Goal: Navigation & Orientation: Find specific page/section

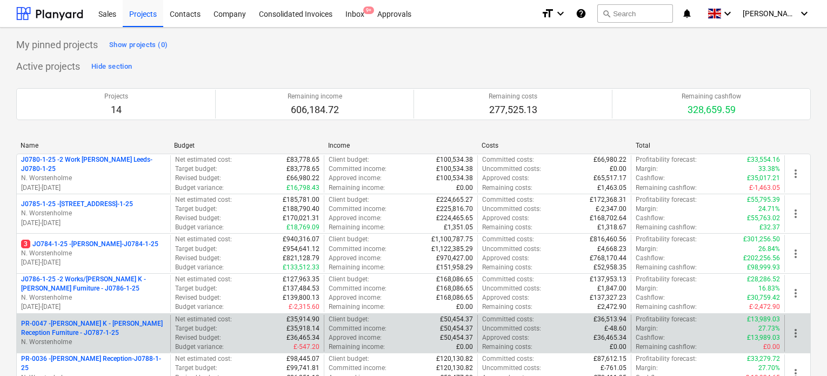
scroll to position [108, 0]
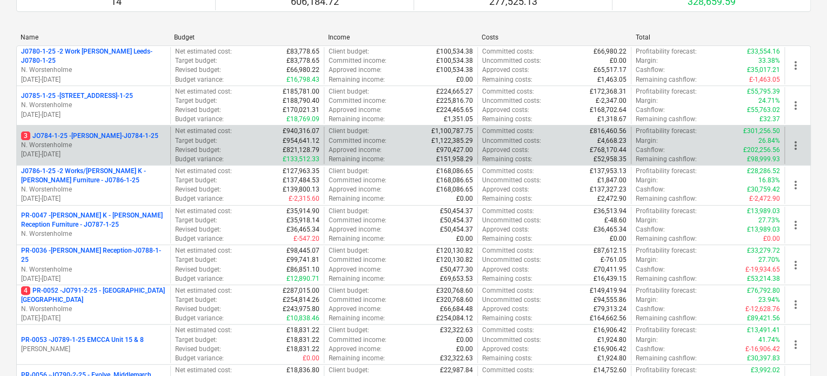
click at [78, 134] on p "3 JO784-1-25 - Wizu York-J0784-1-25" at bounding box center [89, 135] width 137 height 9
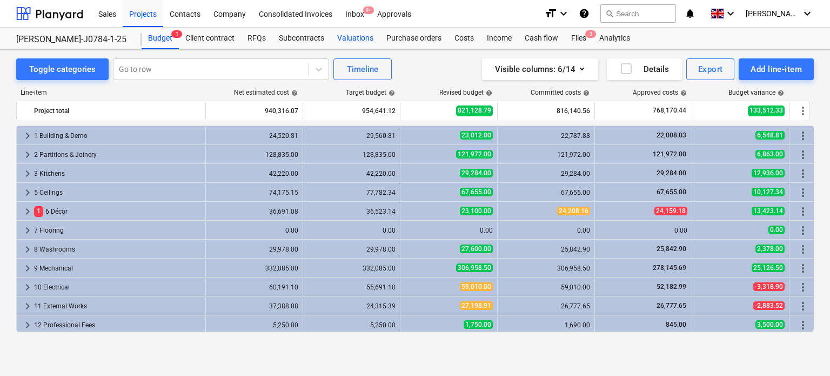
drag, startPoint x: 358, startPoint y: 38, endPoint x: 369, endPoint y: 36, distance: 11.0
click at [358, 38] on div "Valuations" at bounding box center [355, 39] width 49 height 22
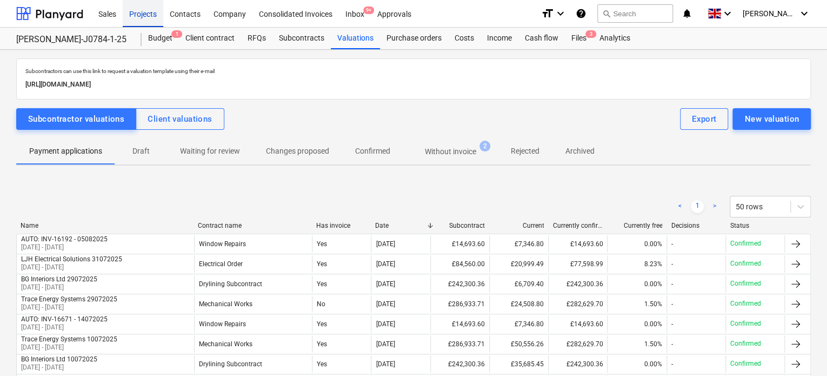
click at [145, 10] on div "Projects" at bounding box center [143, 13] width 41 height 28
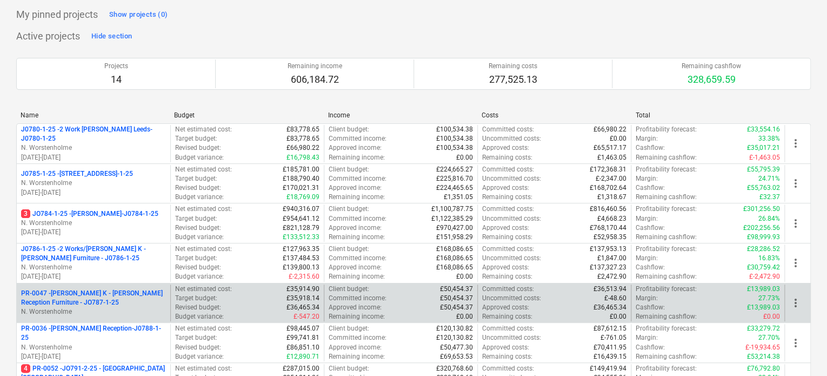
scroll to position [54, 0]
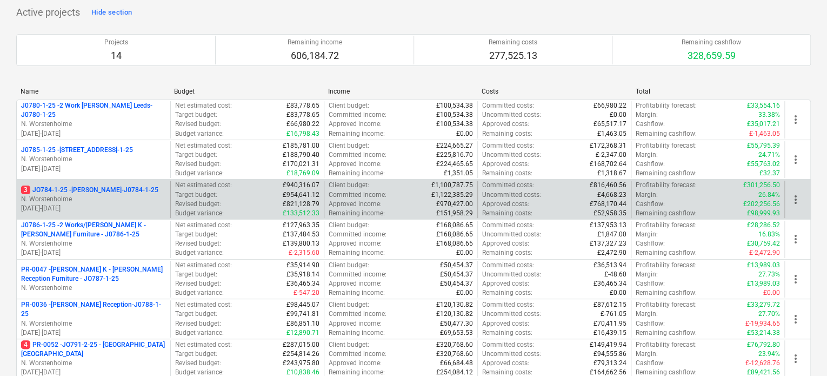
click at [103, 190] on p "3 JO784-1-25 - Wizu York-J0784-1-25" at bounding box center [89, 189] width 137 height 9
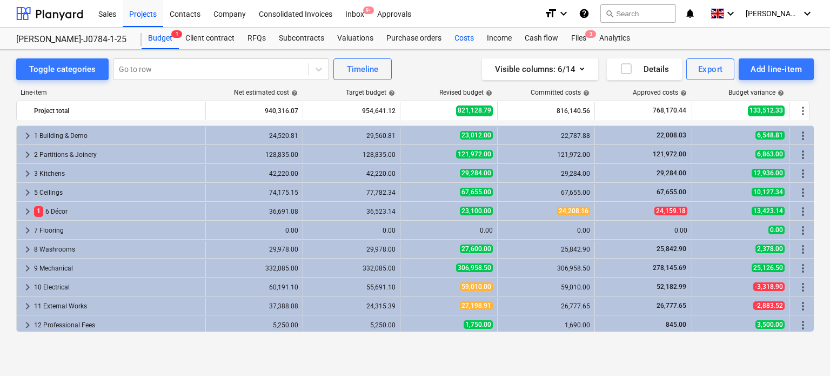
click at [465, 37] on div "Costs" at bounding box center [464, 39] width 32 height 22
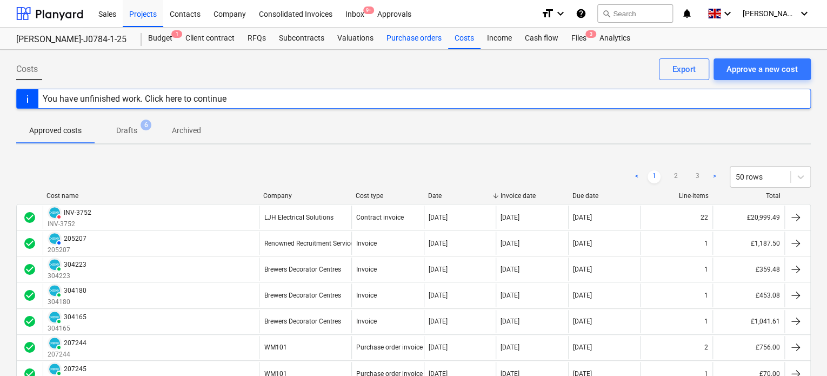
click at [409, 43] on div "Purchase orders" at bounding box center [414, 39] width 68 height 22
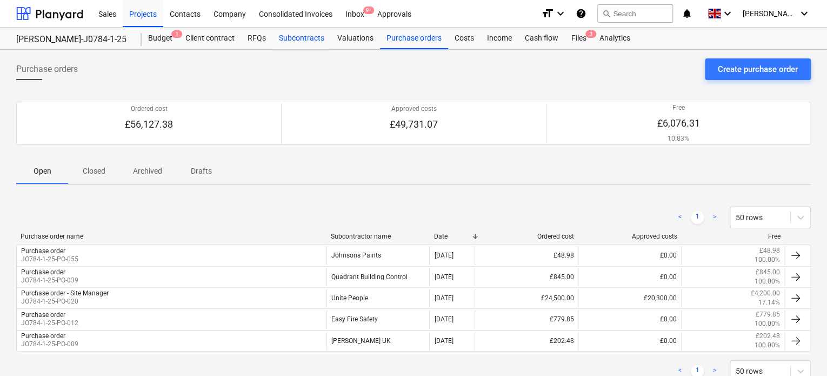
click at [298, 39] on div "Subcontracts" at bounding box center [301, 39] width 58 height 22
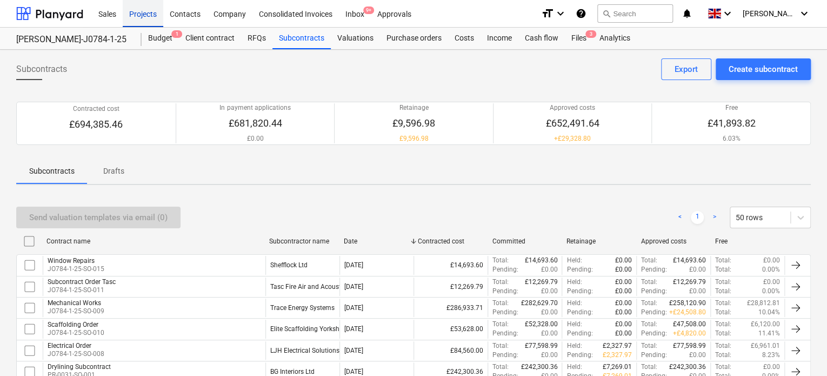
click at [153, 10] on div "Projects" at bounding box center [143, 13] width 41 height 28
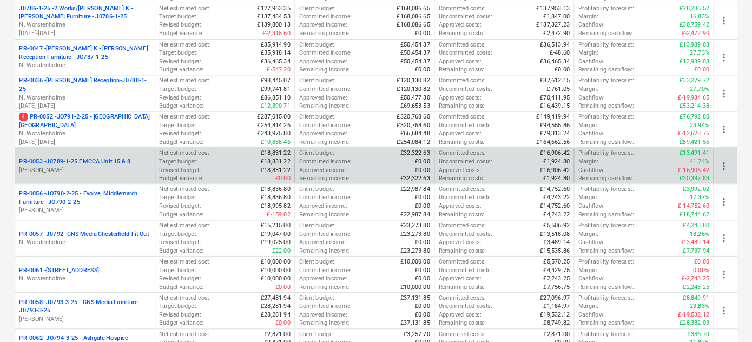
scroll to position [216, 0]
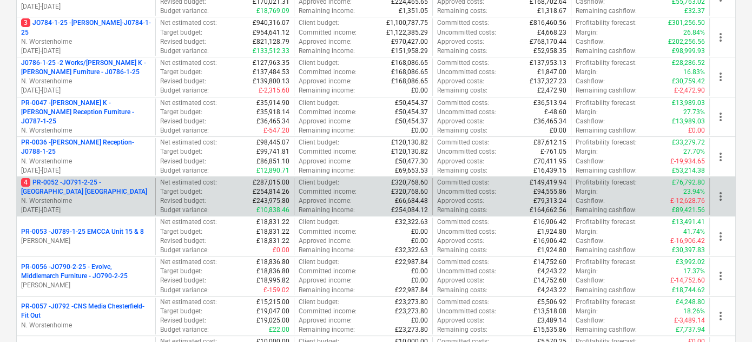
click at [127, 181] on p "4 PR-0052 - JO791-2-25 - [GEOGRAPHIC_DATA] [GEOGRAPHIC_DATA]" at bounding box center [86, 187] width 130 height 18
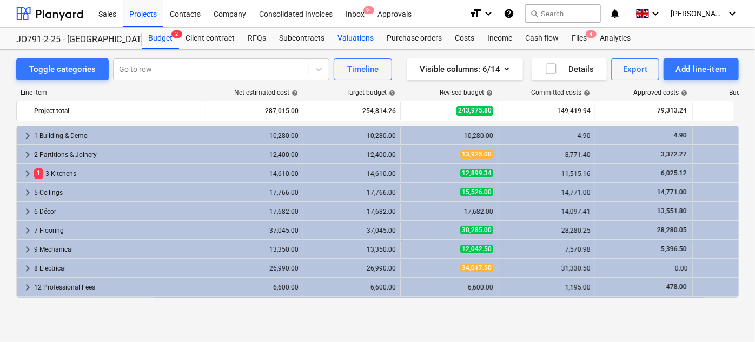
click at [354, 39] on div "Valuations" at bounding box center [355, 39] width 49 height 22
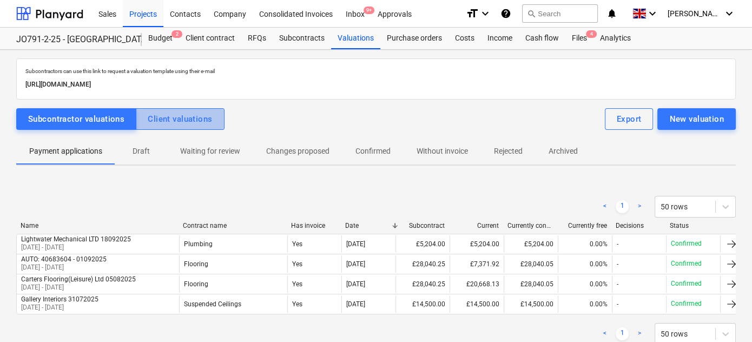
click at [183, 119] on div "Client valuations" at bounding box center [180, 119] width 64 height 14
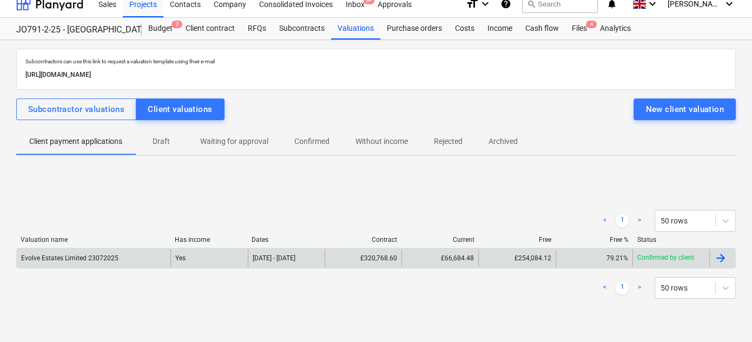
scroll to position [19, 0]
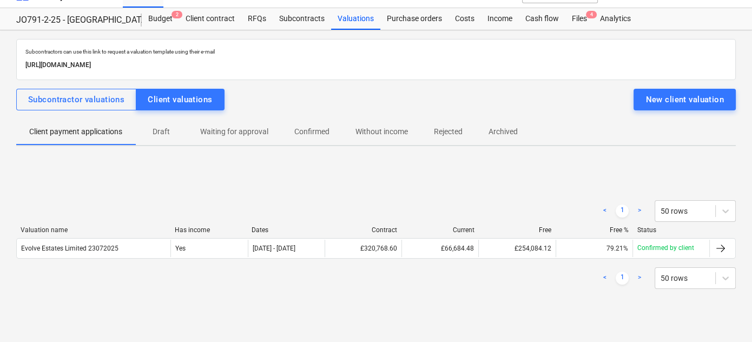
click at [600, 313] on div "< 1 > 50 rows Valuation name Has income Dates Contract Current Free Free % Stat…" at bounding box center [375, 244] width 719 height 162
